Goal: Use online tool/utility: Utilize a website feature to perform a specific function

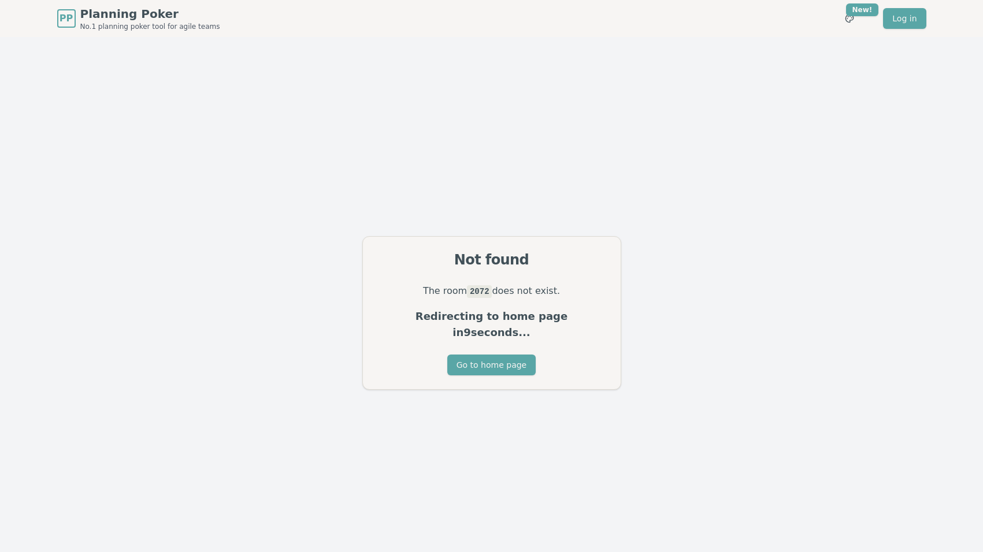
click at [586, 355] on div "Go to home page" at bounding box center [492, 372] width 258 height 35
click at [101, 18] on span "Planning Poker" at bounding box center [150, 14] width 140 height 16
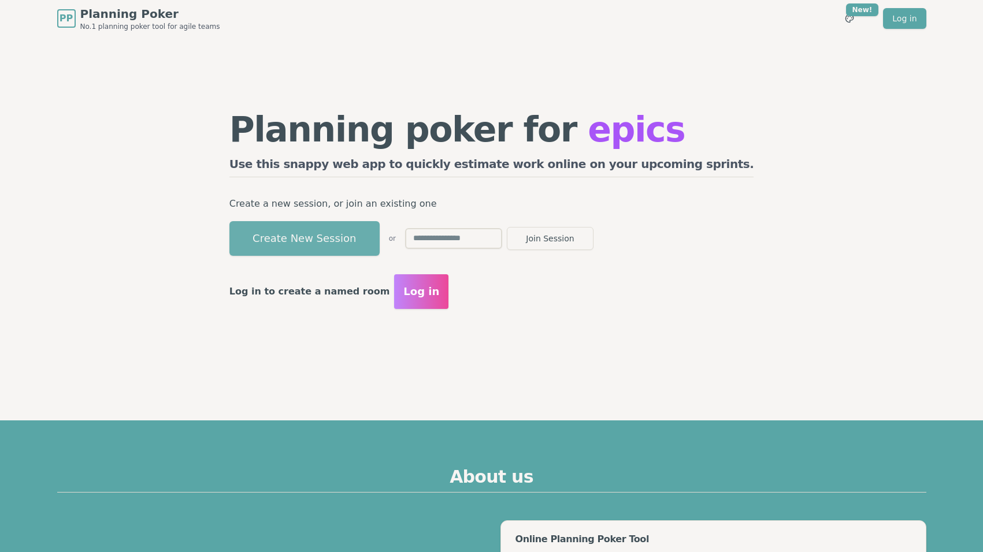
click at [380, 229] on button "Create New Session" at bounding box center [304, 238] width 150 height 35
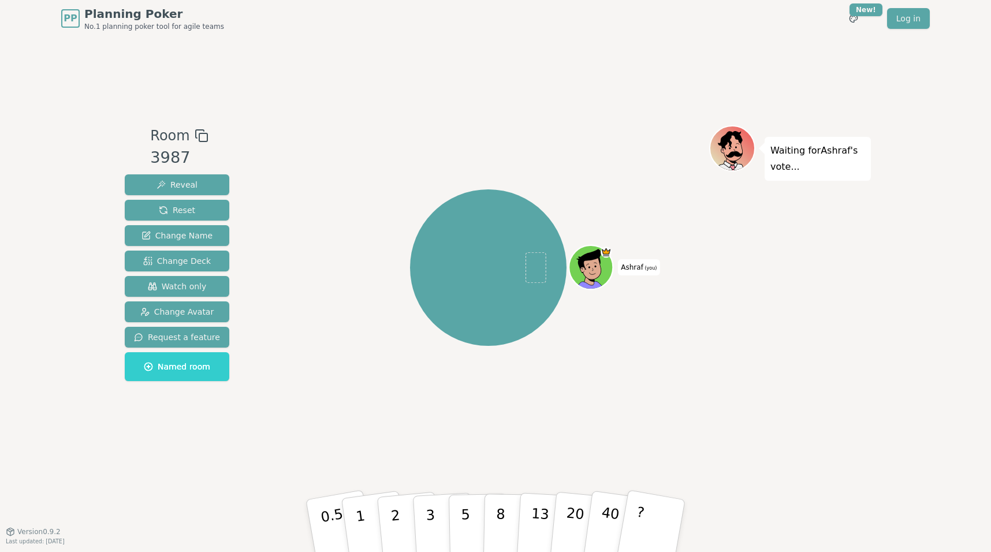
click at [590, 254] on icon at bounding box center [589, 262] width 23 height 24
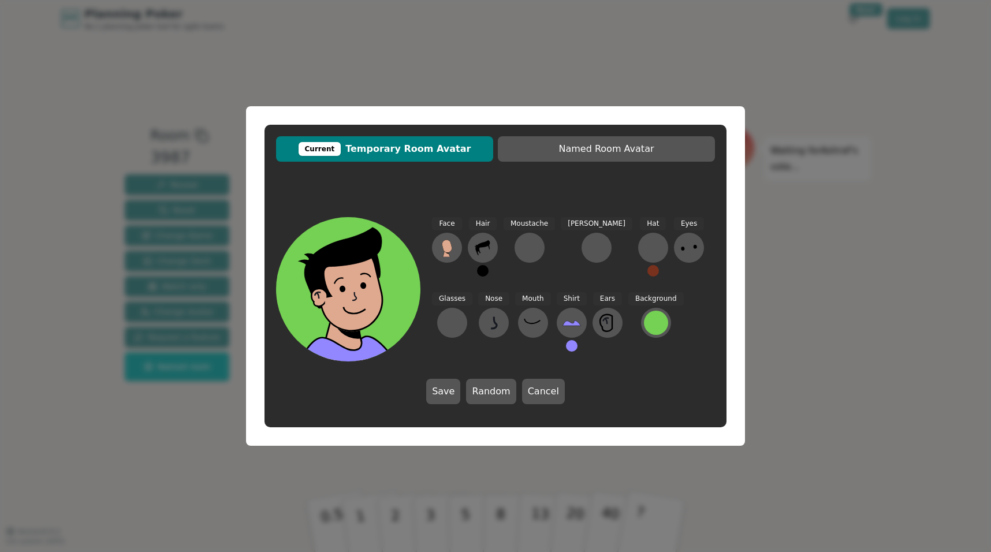
click at [644, 69] on div "Current Temporary Room Avatar Named Room Avatar Face Hair Moustache [PERSON_NAM…" at bounding box center [495, 276] width 991 height 552
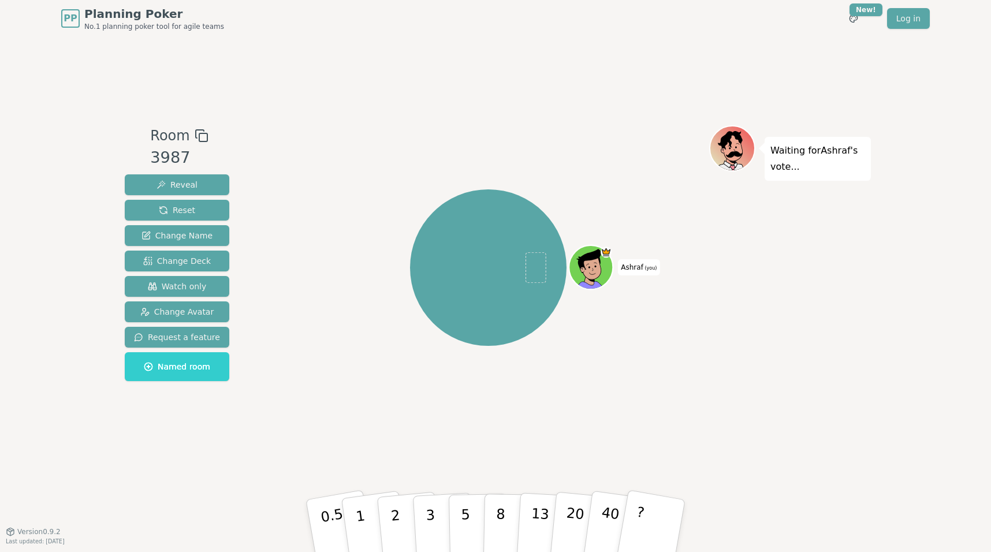
click at [728, 403] on div "Waiting for [PERSON_NAME] 's vote..." at bounding box center [790, 284] width 162 height 318
